Goal: Check status: Check status

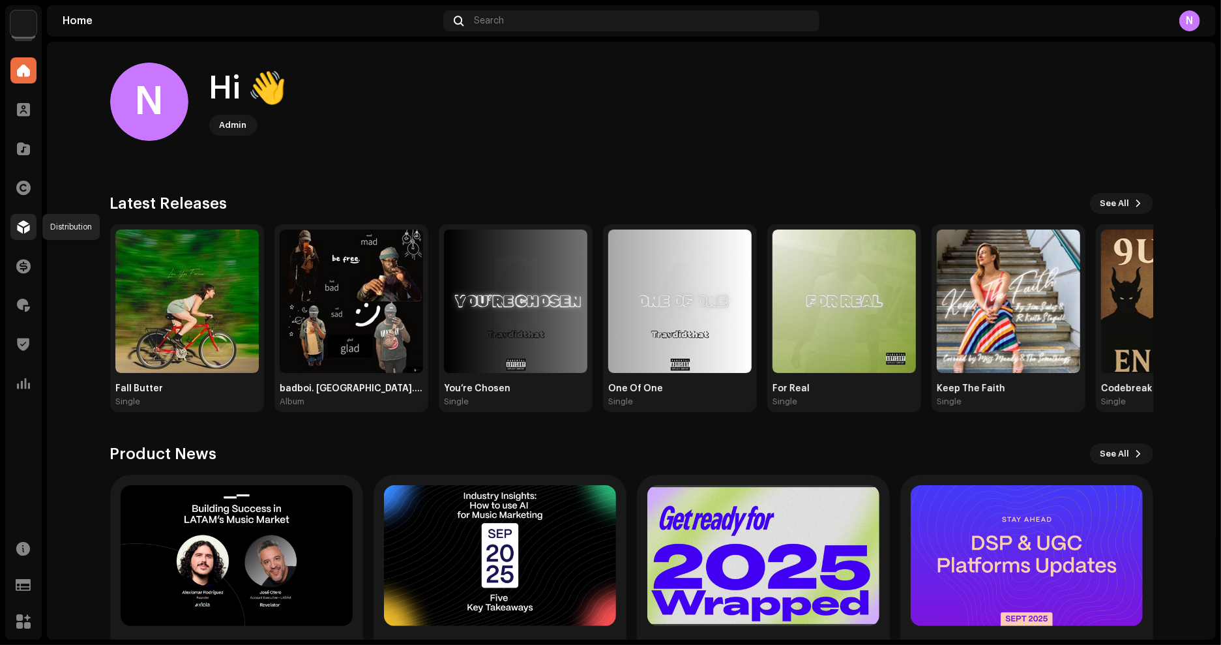
click at [25, 227] on span at bounding box center [23, 227] width 13 height 10
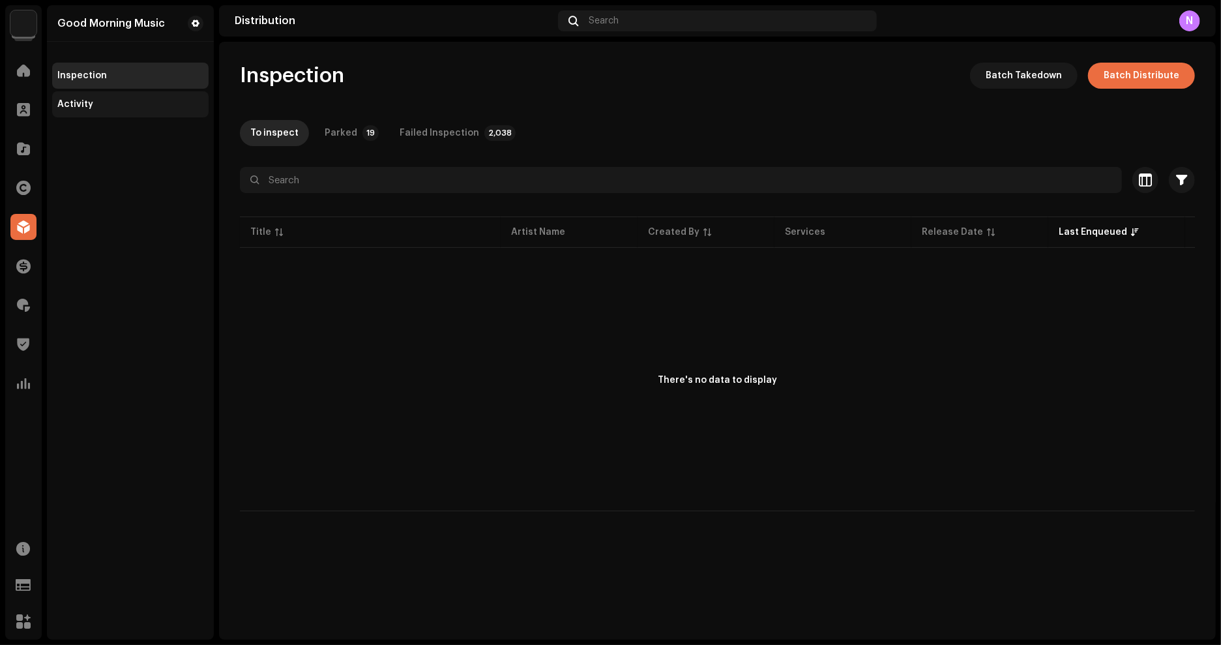
click at [84, 108] on div "Activity" at bounding box center [75, 104] width 36 height 10
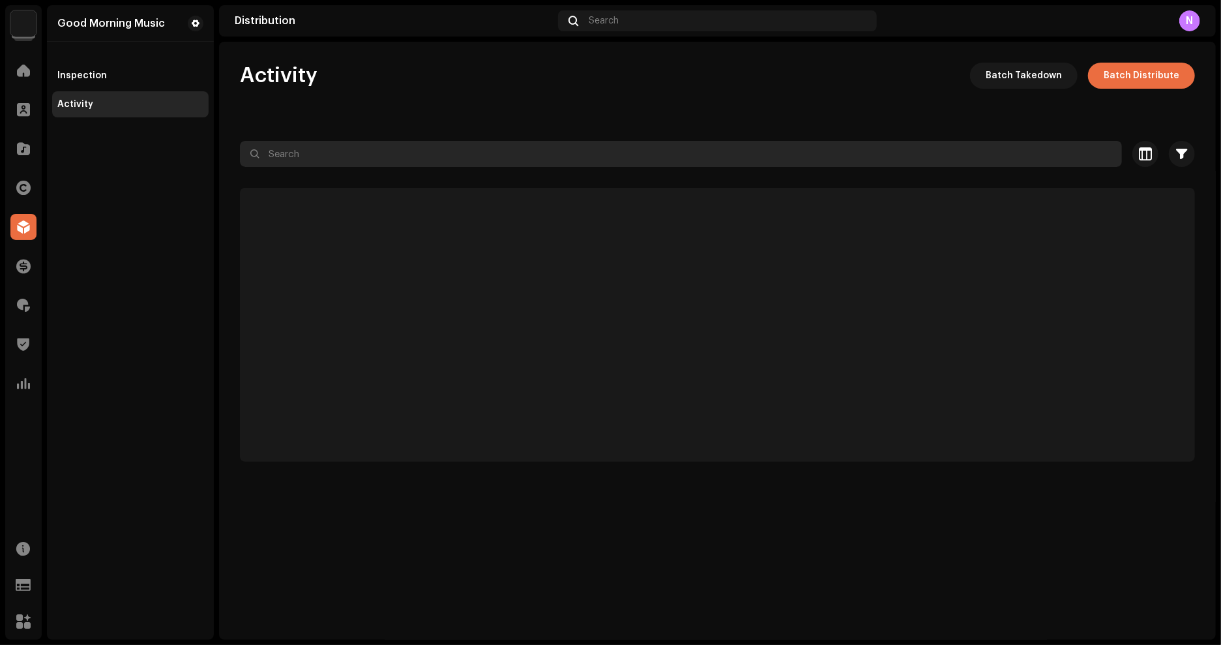
click at [317, 149] on input "text" at bounding box center [681, 154] width 882 height 26
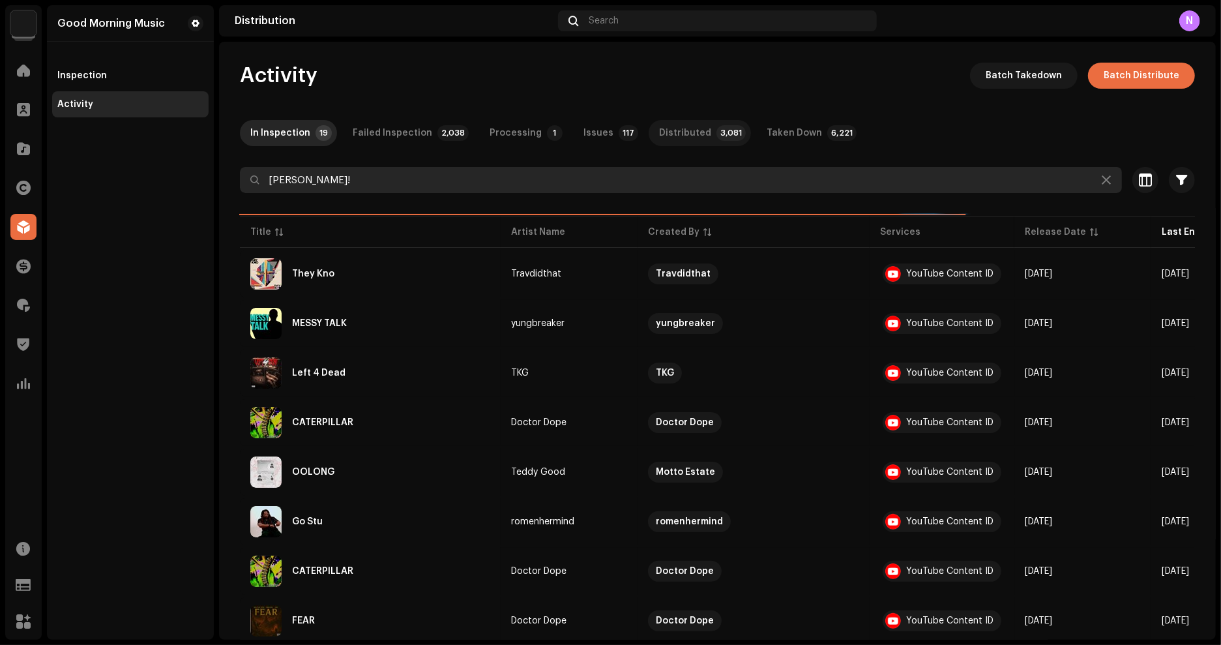
type input "[PERSON_NAME]!"
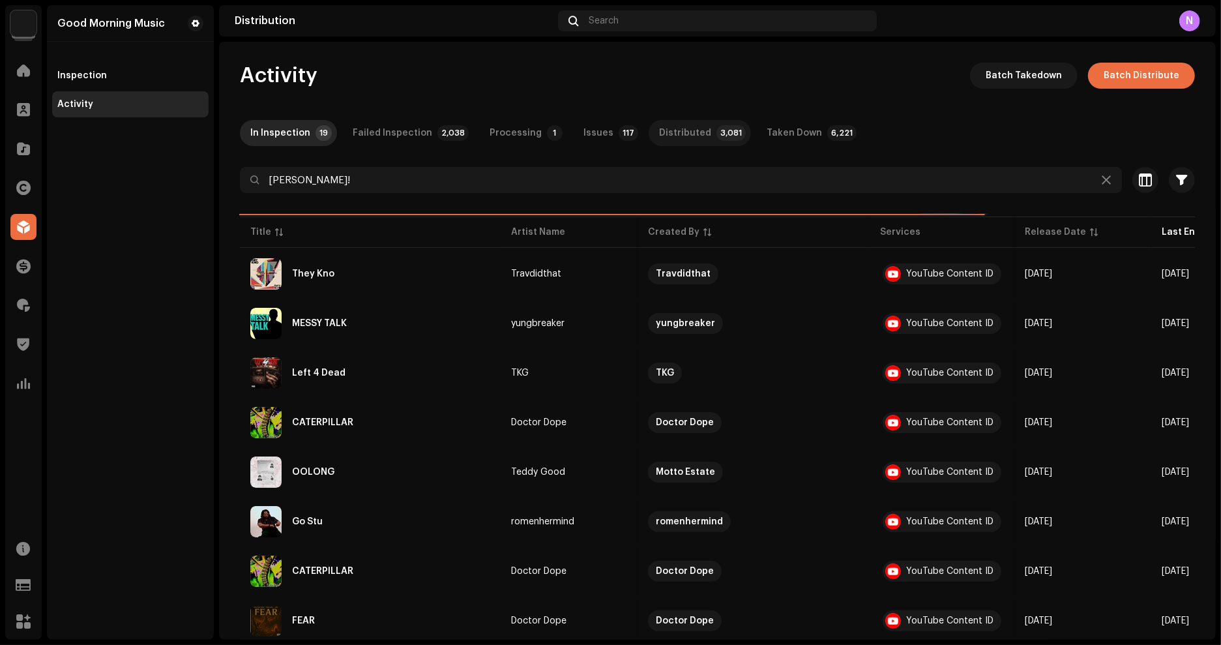
click at [691, 136] on p-tab "Distributed 3,081" at bounding box center [699, 133] width 102 height 26
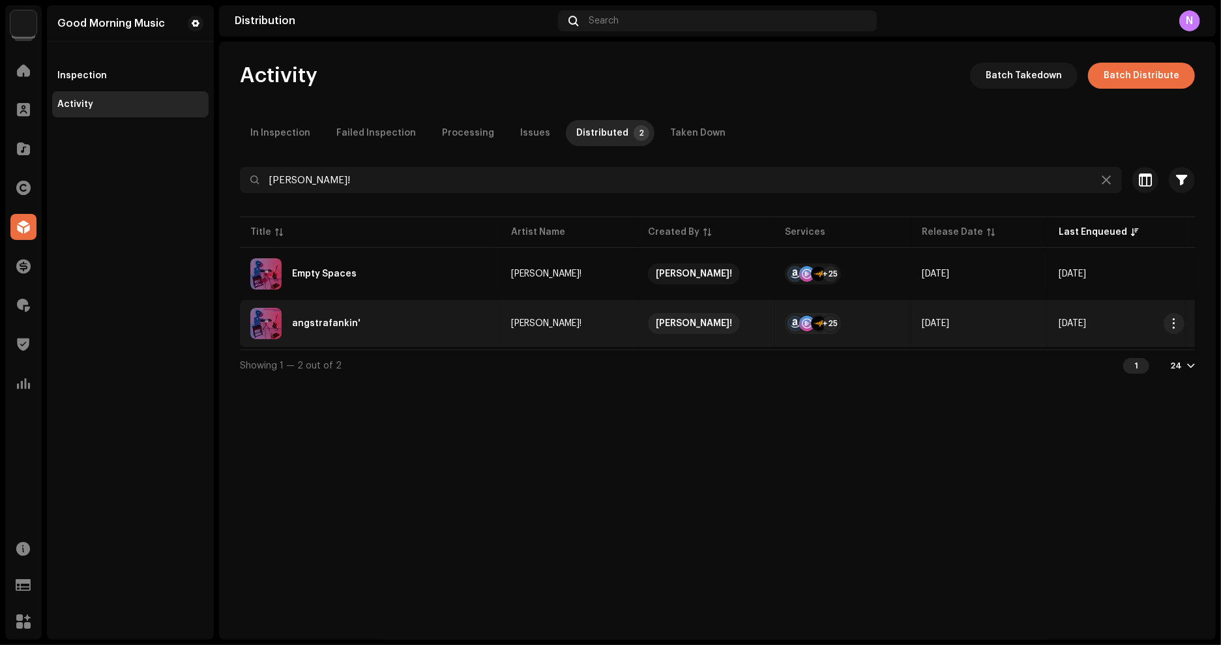
click at [326, 325] on div "angstrafankin'" at bounding box center [326, 323] width 68 height 9
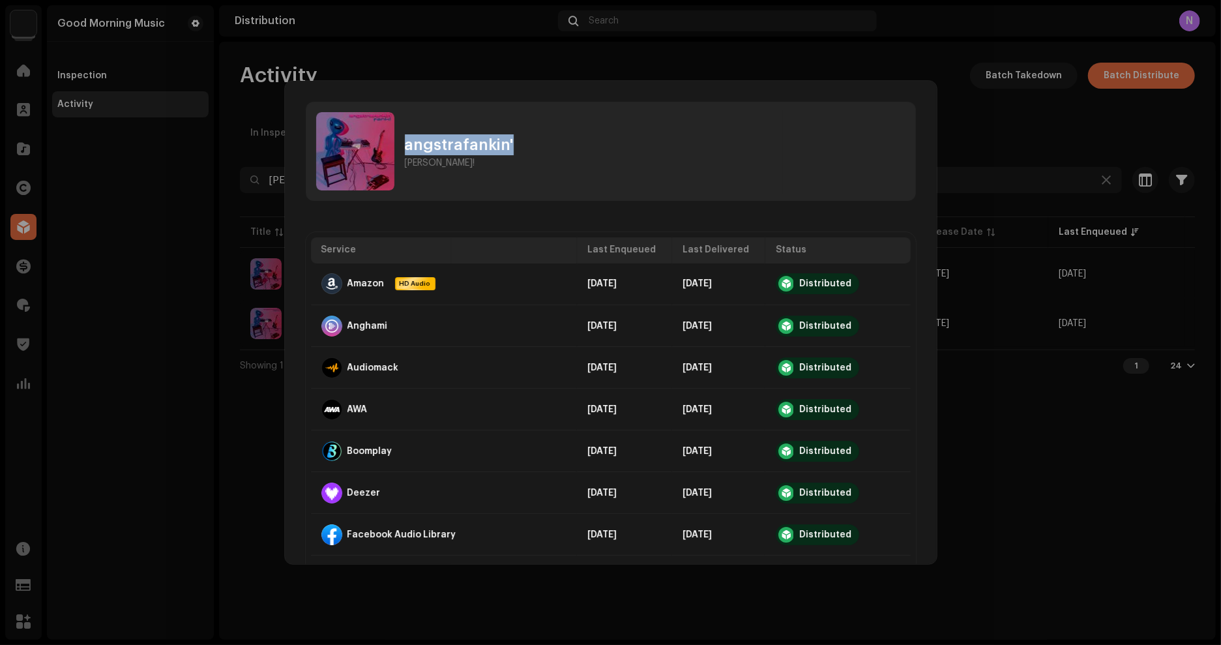
drag, startPoint x: 521, startPoint y: 139, endPoint x: 406, endPoint y: 151, distance: 115.2
click at [406, 151] on div "angstrafankin' [PERSON_NAME]!" at bounding box center [611, 151] width 610 height 99
copy div "angstrafankin'"
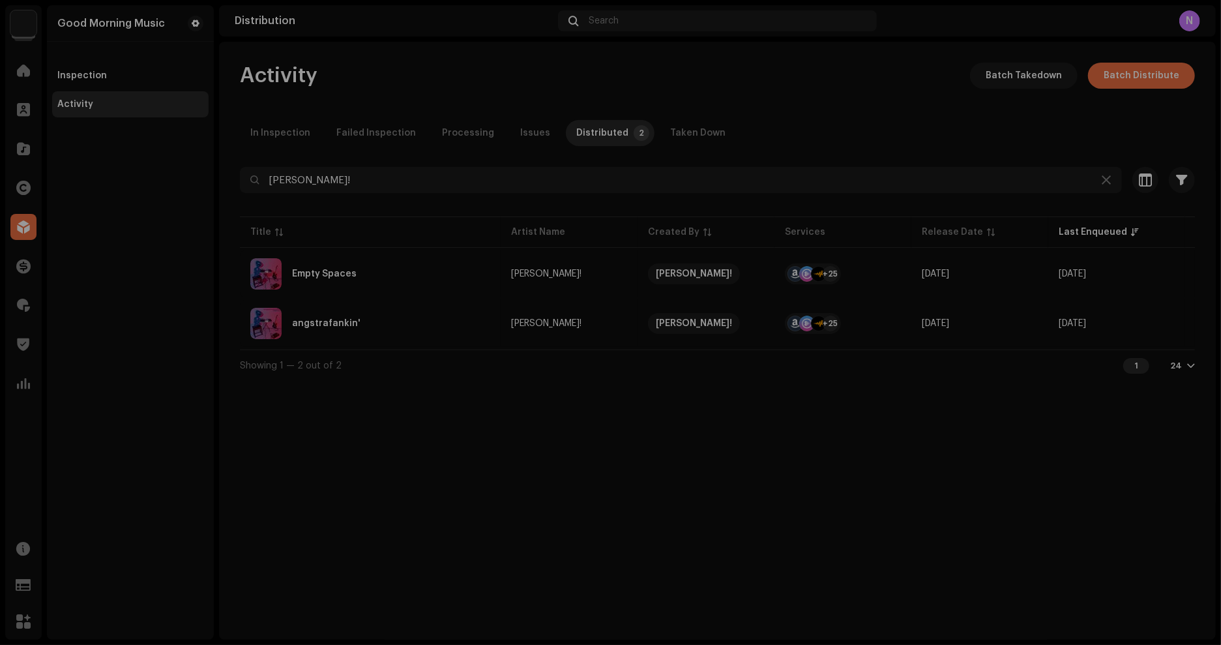
click at [217, 402] on div "angstrafankin' [PERSON_NAME]! Service Last Enqueued Last Delivered Status Amazo…" at bounding box center [610, 322] width 1221 height 645
